Goal: Task Accomplishment & Management: Use online tool/utility

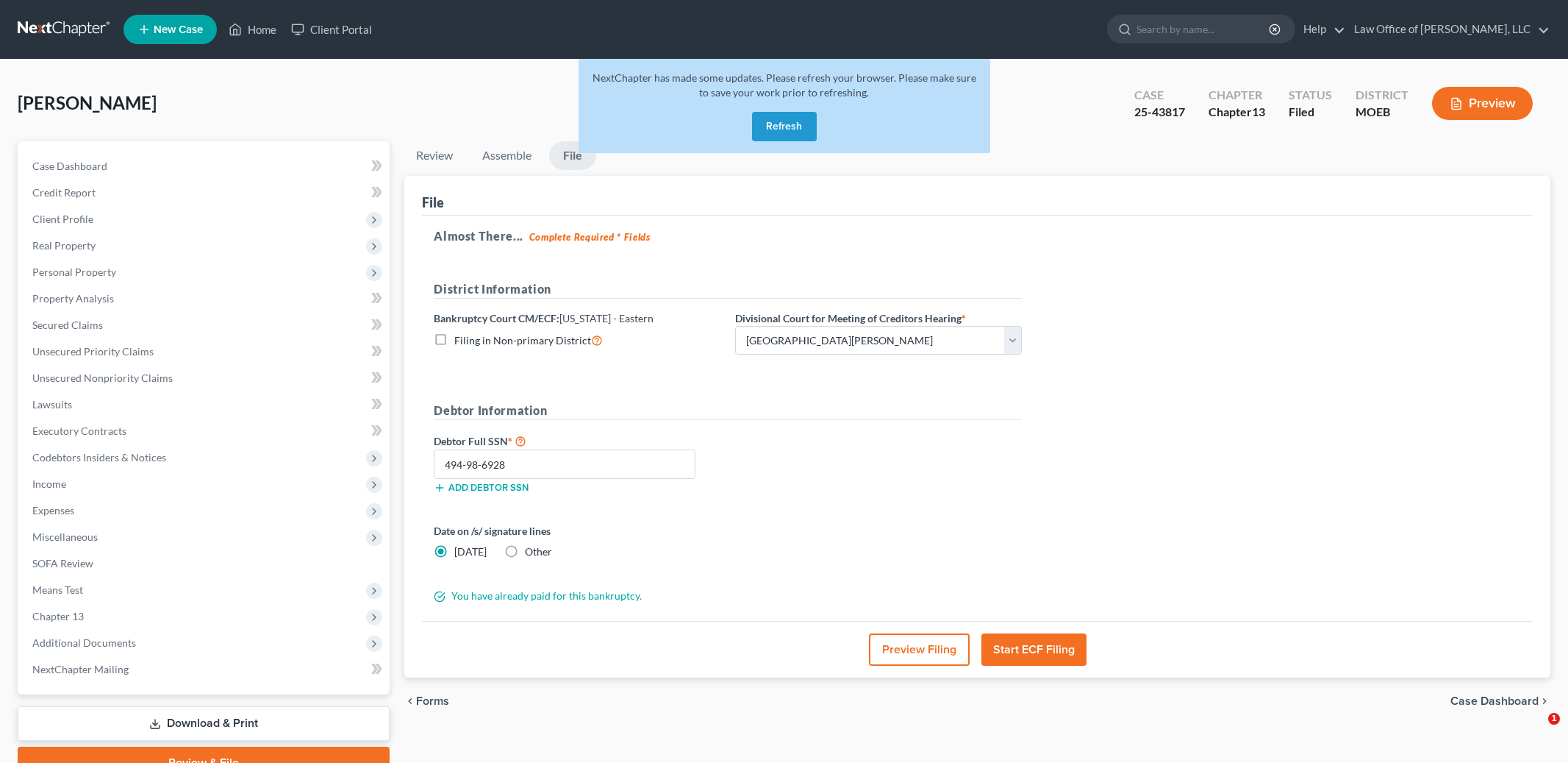
select select "2"
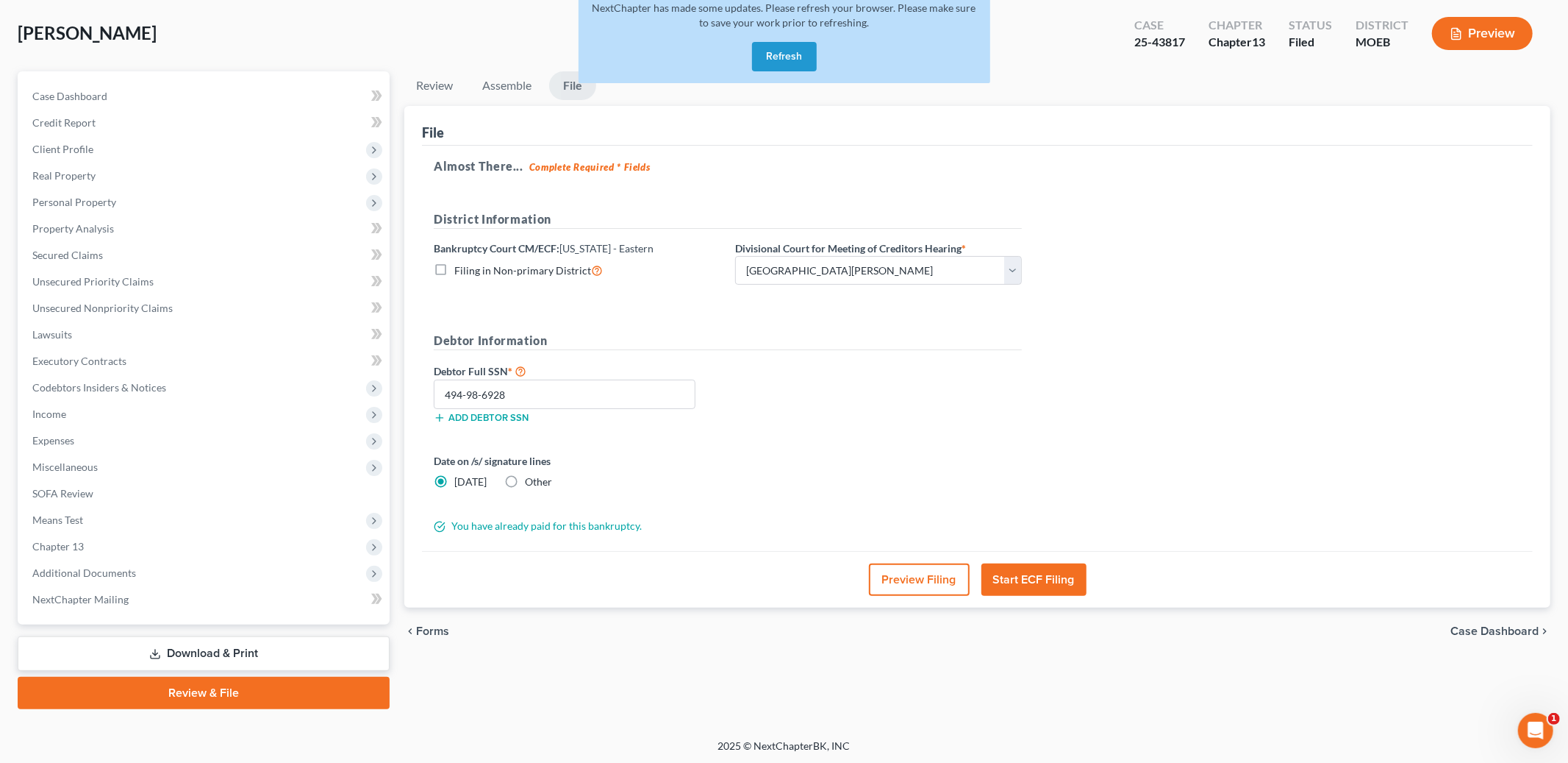
click at [787, 53] on button "Refresh" at bounding box center [785, 56] width 65 height 29
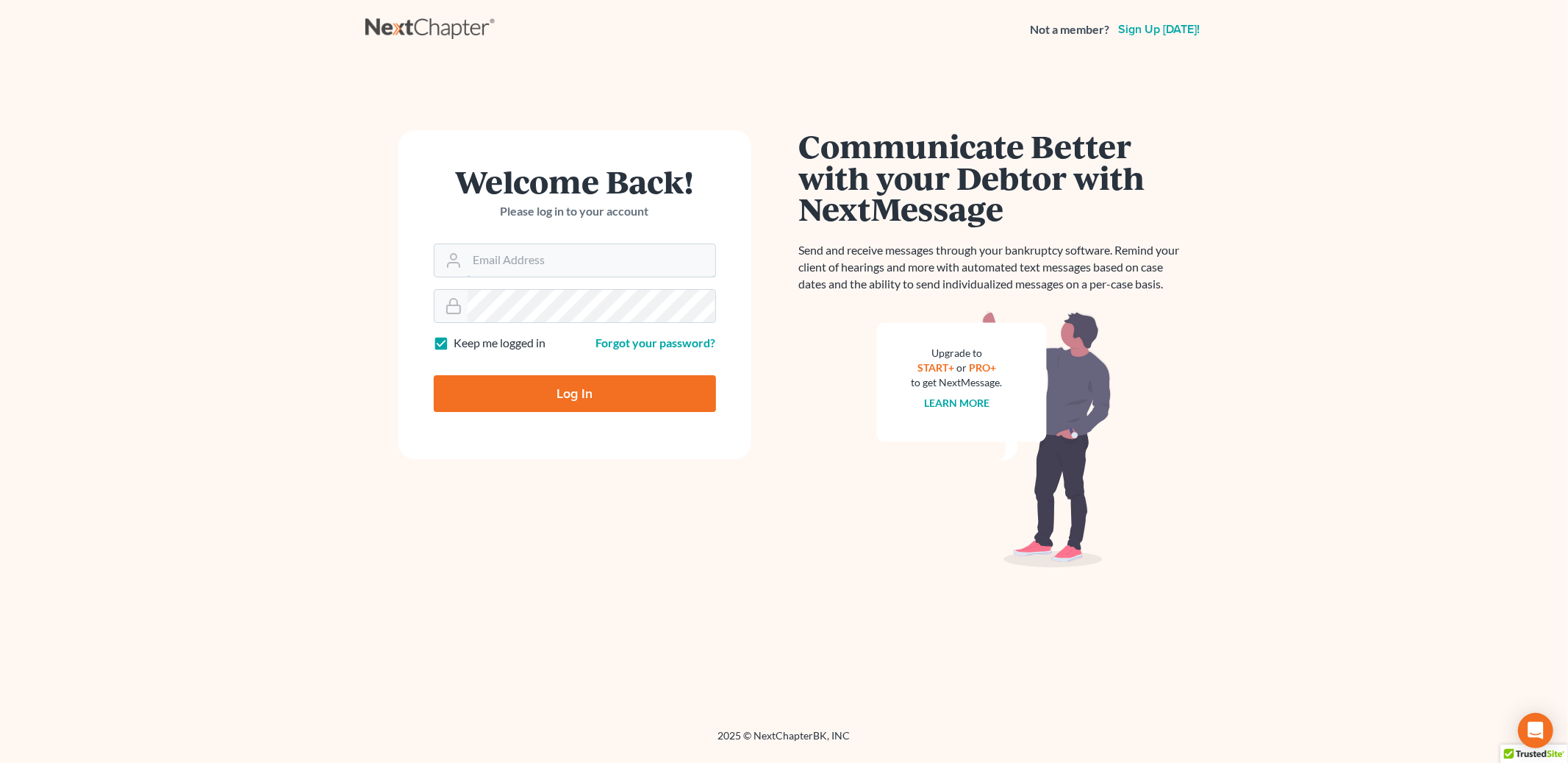
type input "[PERSON_NAME][EMAIL_ADDRESS][DOMAIN_NAME]"
click at [531, 389] on input "Log In" at bounding box center [575, 393] width 282 height 37
type input "Thinking..."
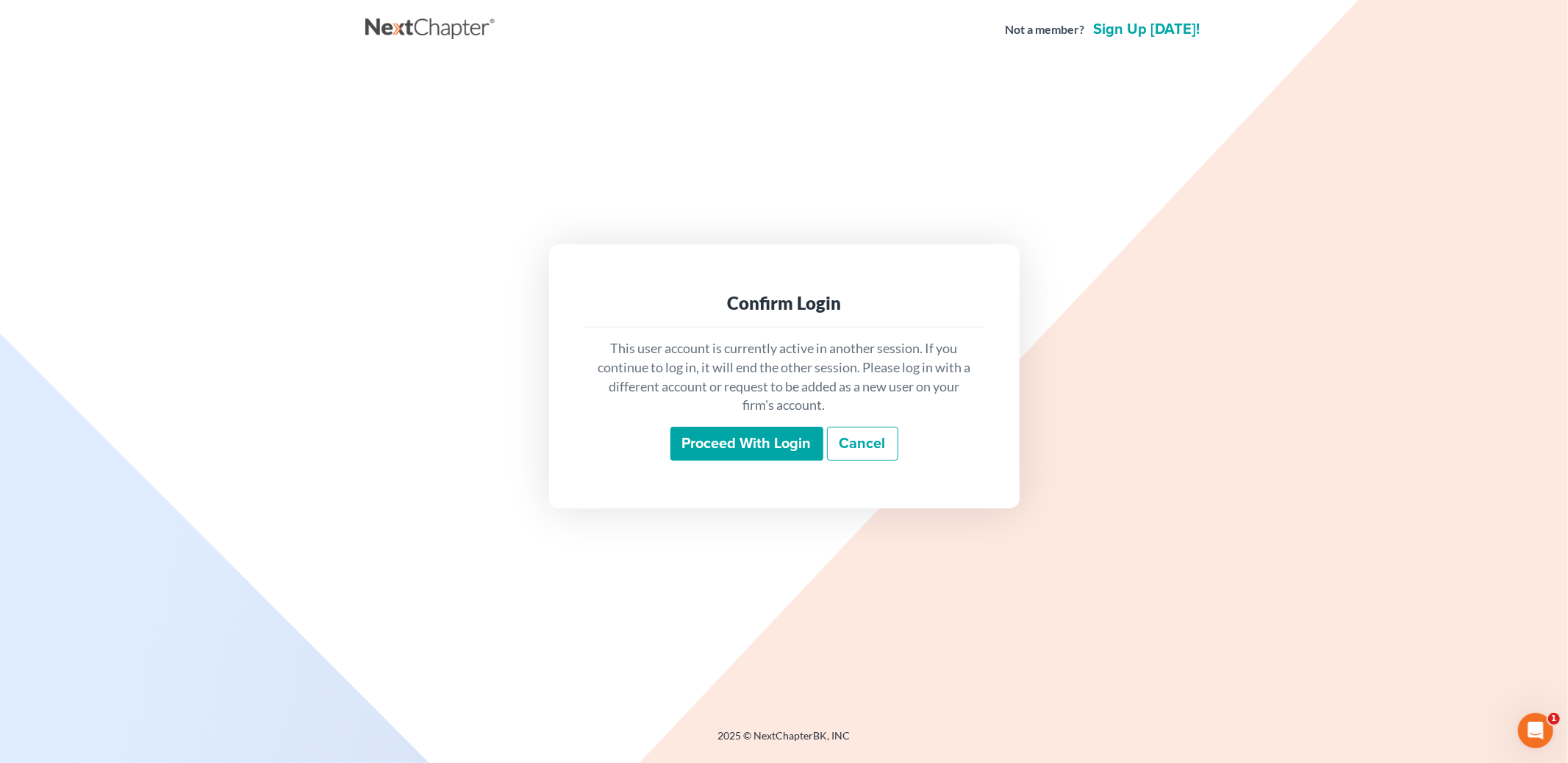
click at [748, 445] on input "Proceed with login" at bounding box center [747, 443] width 153 height 34
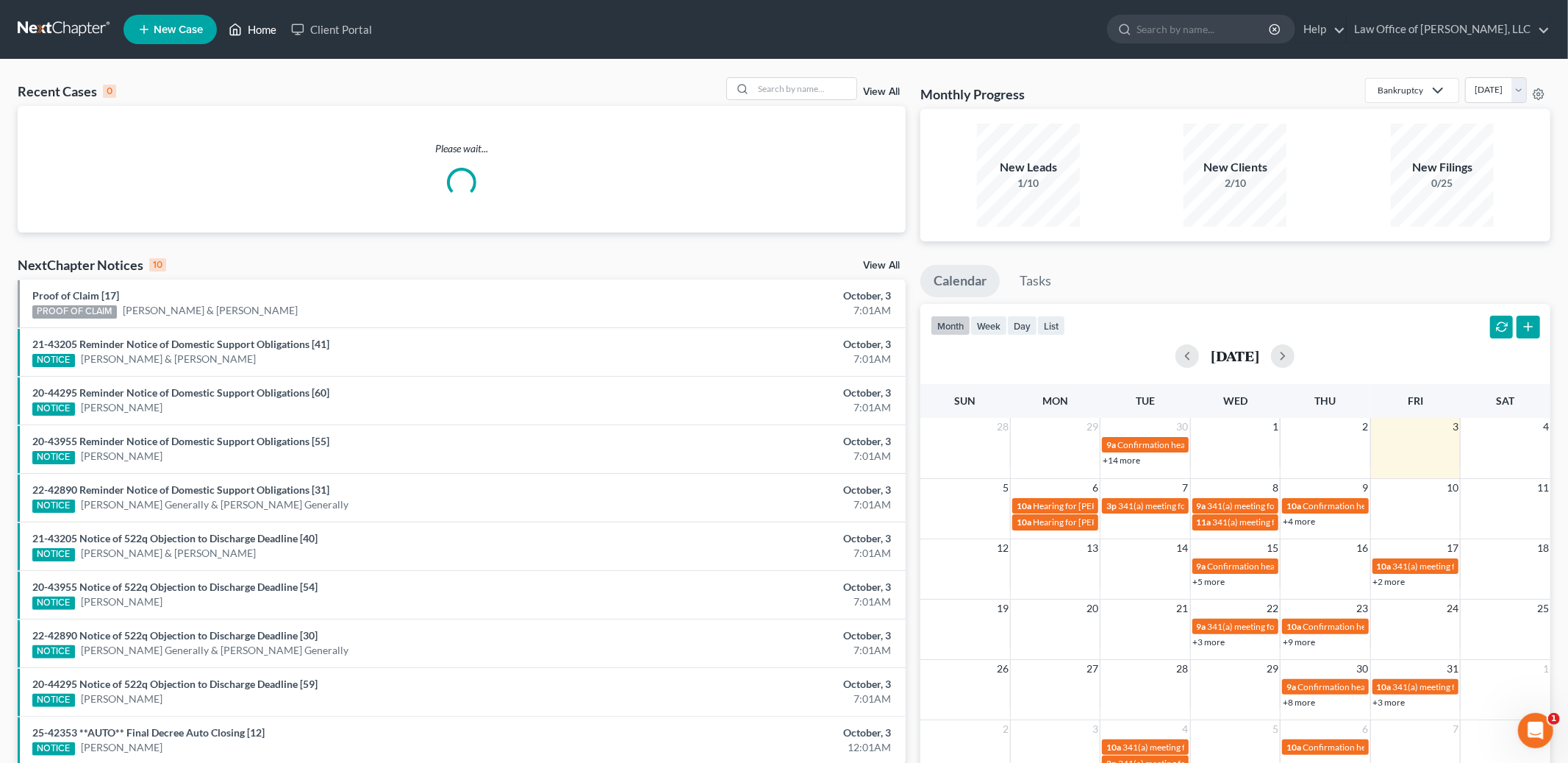
click at [255, 27] on link "Home" at bounding box center [252, 30] width 62 height 27
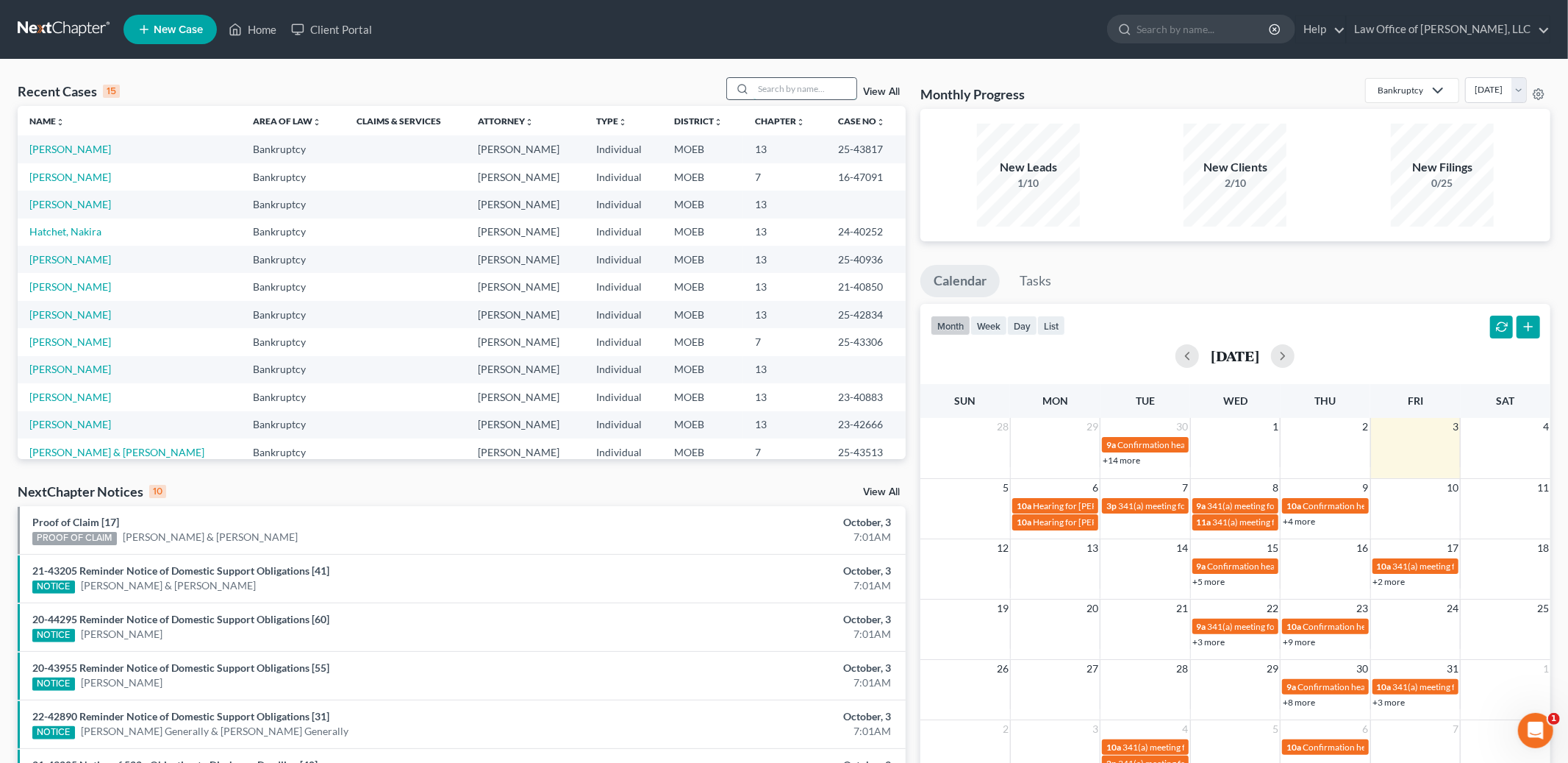
click at [797, 92] on input "search" at bounding box center [805, 88] width 103 height 21
type input "[PERSON_NAME]"
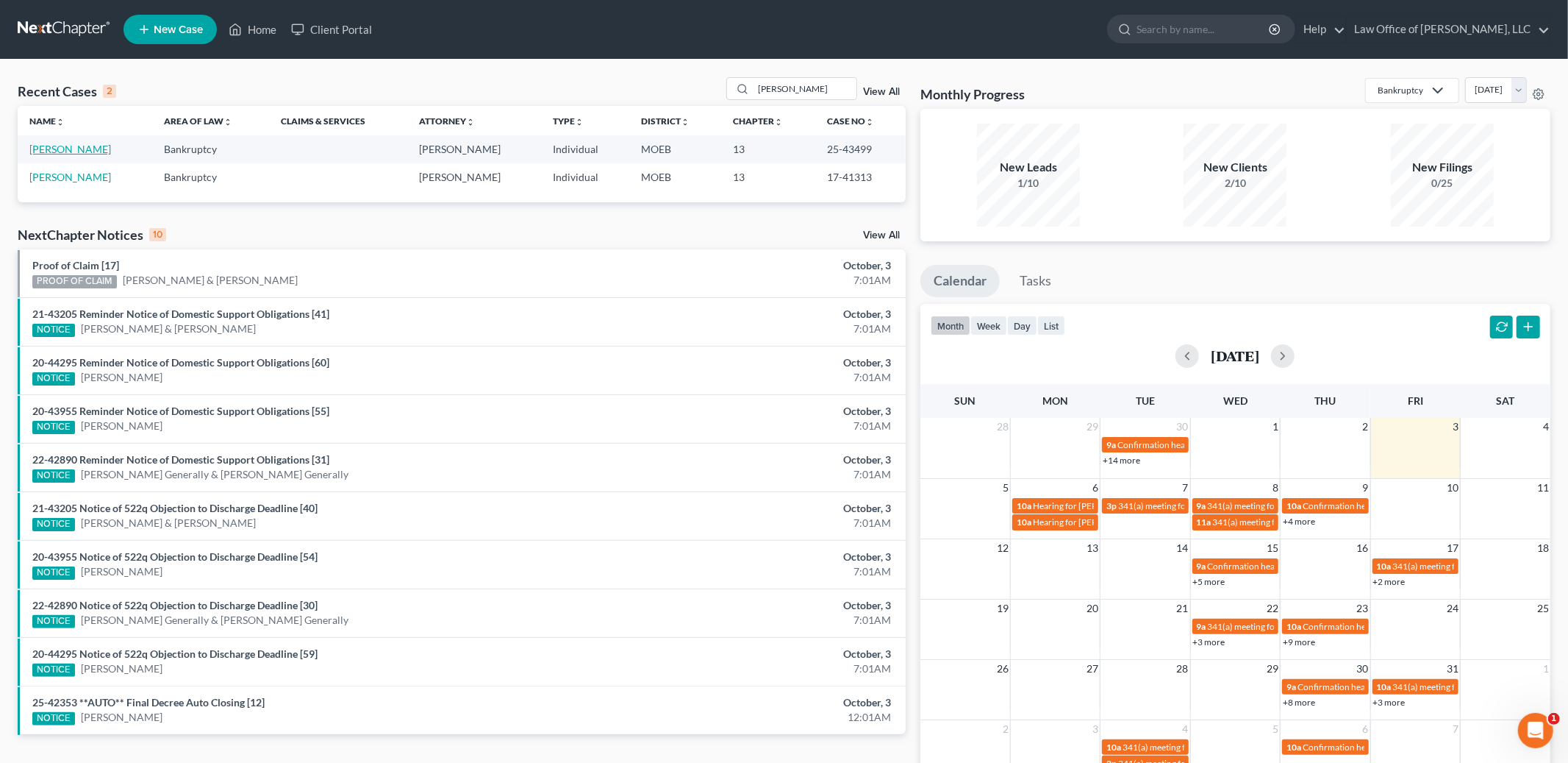
click at [81, 143] on link "[PERSON_NAME]" at bounding box center [69, 149] width 81 height 13
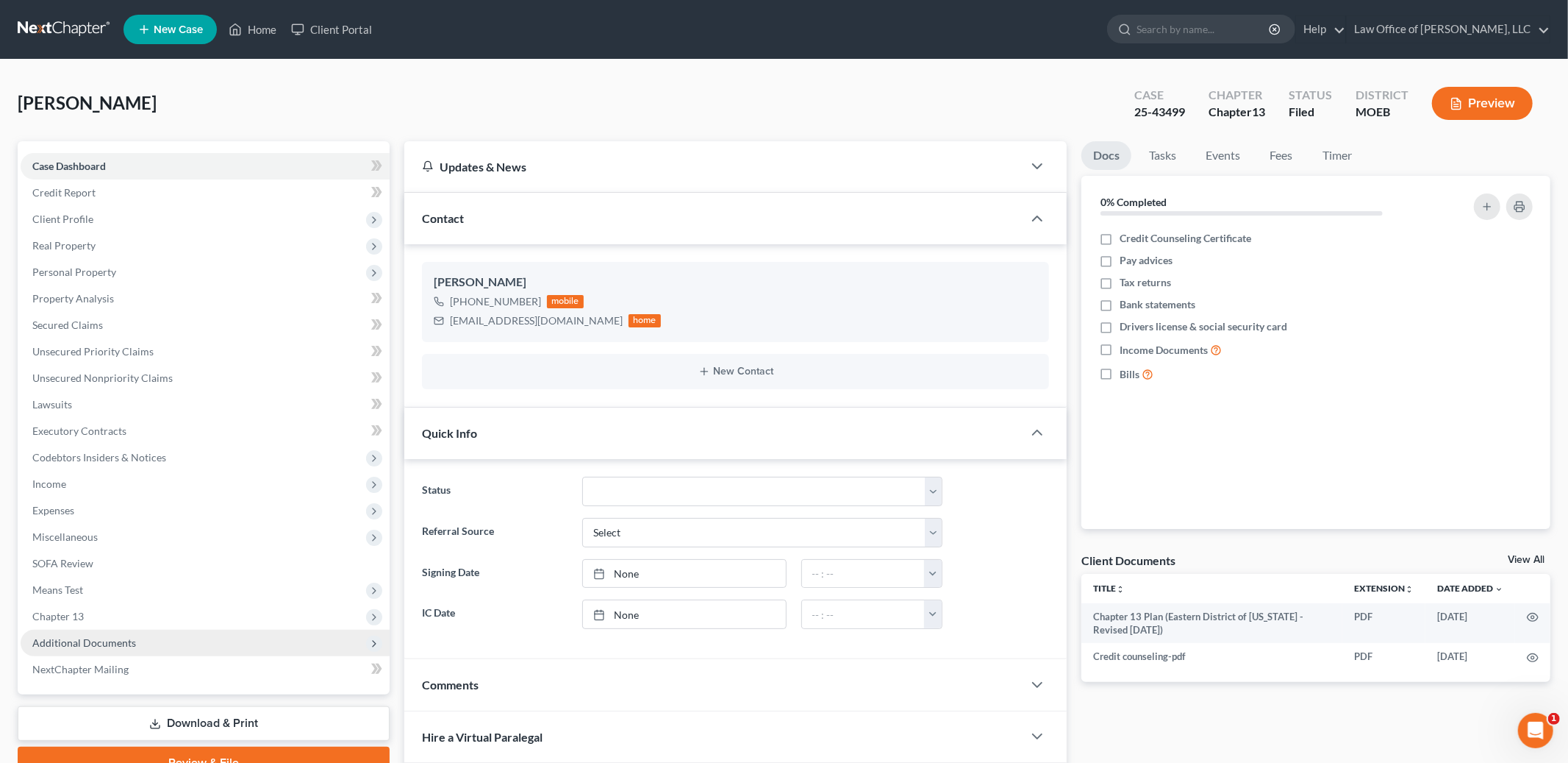
click at [120, 639] on span "Additional Documents" at bounding box center [84, 642] width 103 height 13
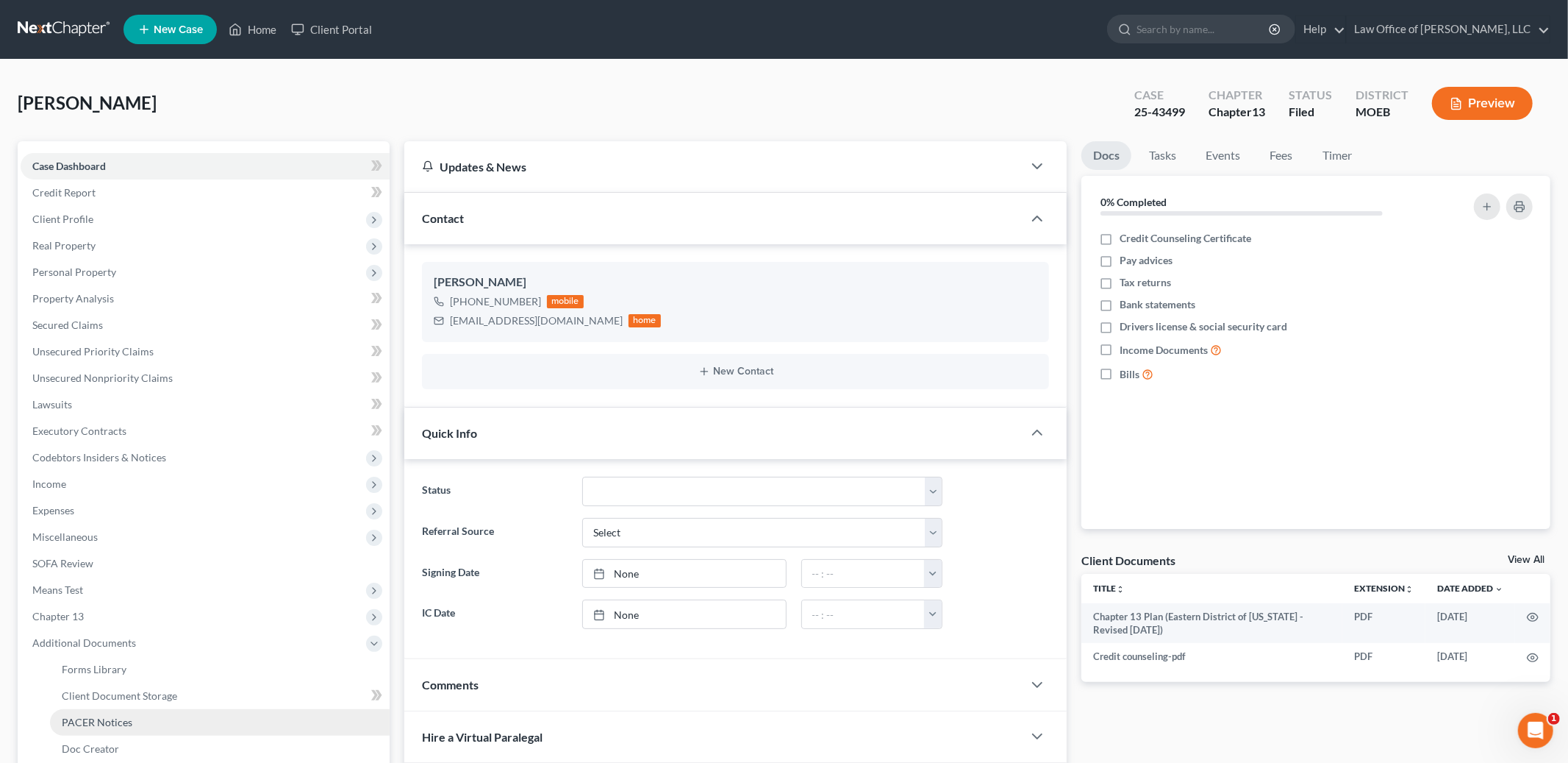
click at [108, 720] on span "PACER Notices" at bounding box center [96, 722] width 70 height 13
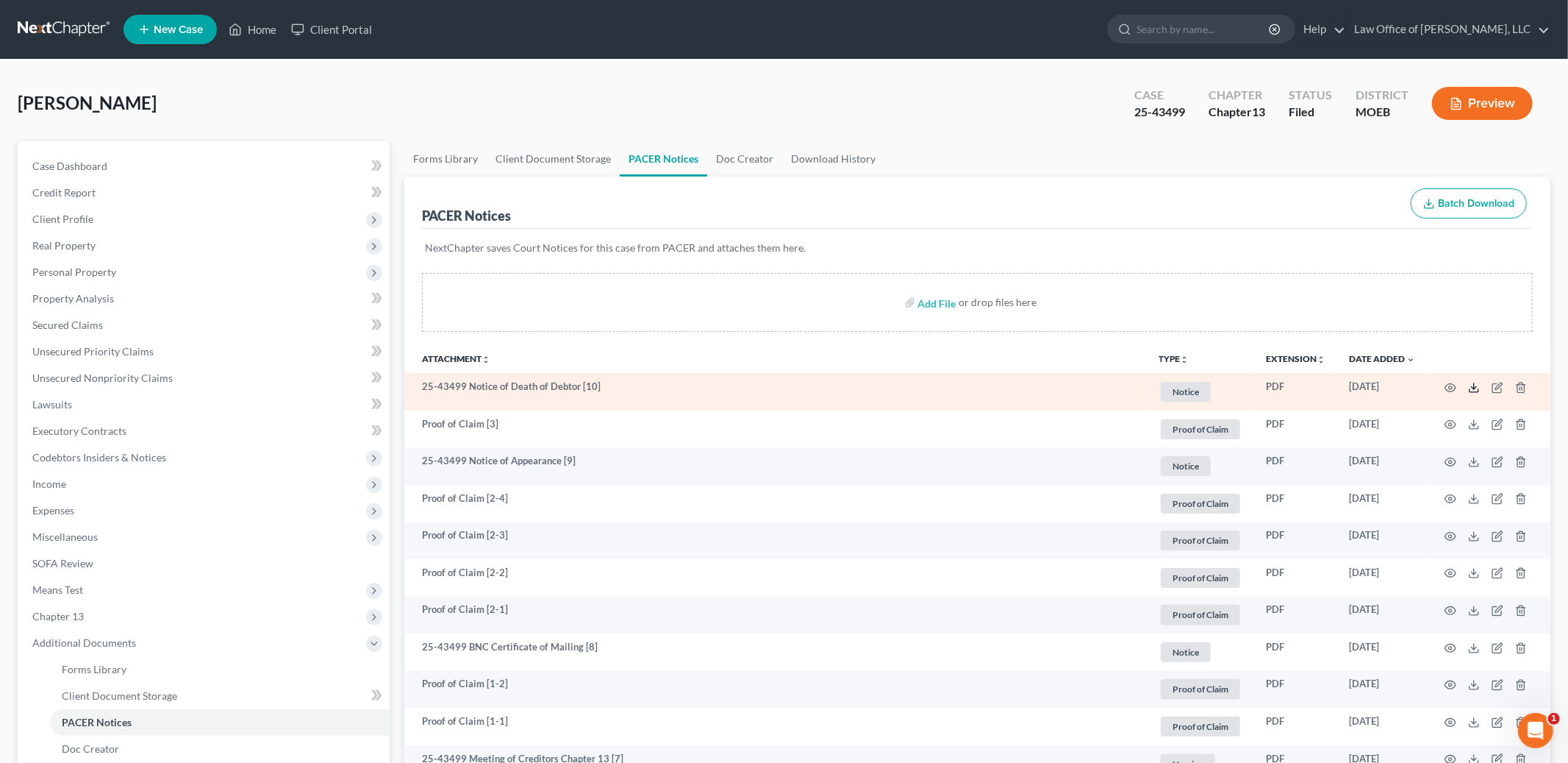
click at [1473, 386] on icon at bounding box center [1474, 387] width 12 height 12
